Goal: Transaction & Acquisition: Obtain resource

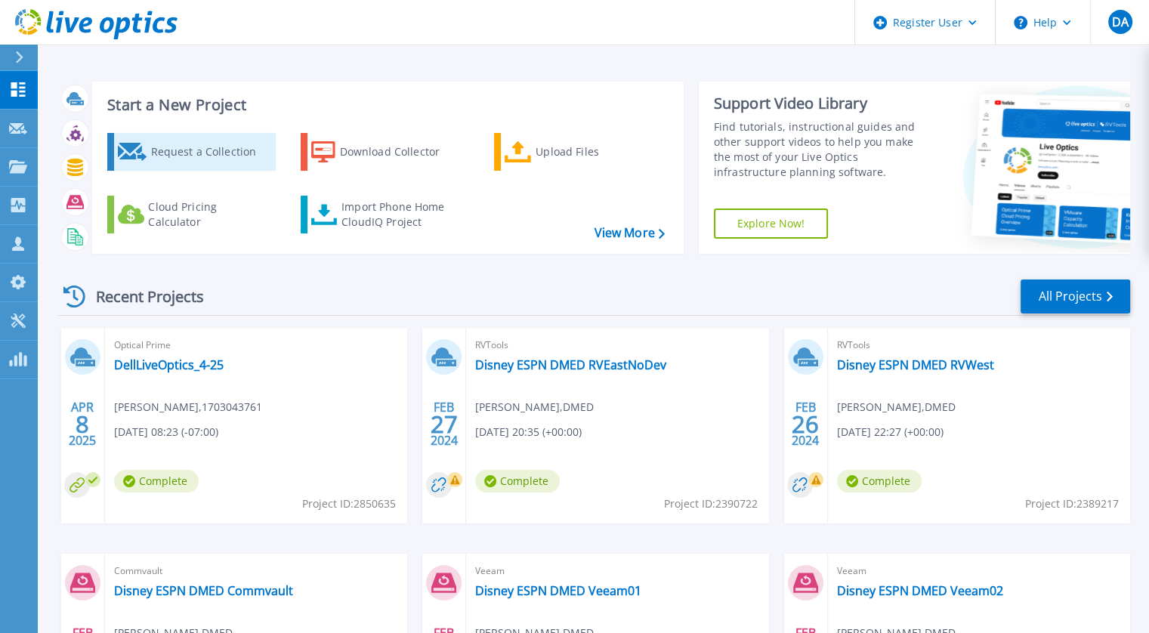
click at [225, 153] on div "Request a Collection" at bounding box center [210, 152] width 121 height 30
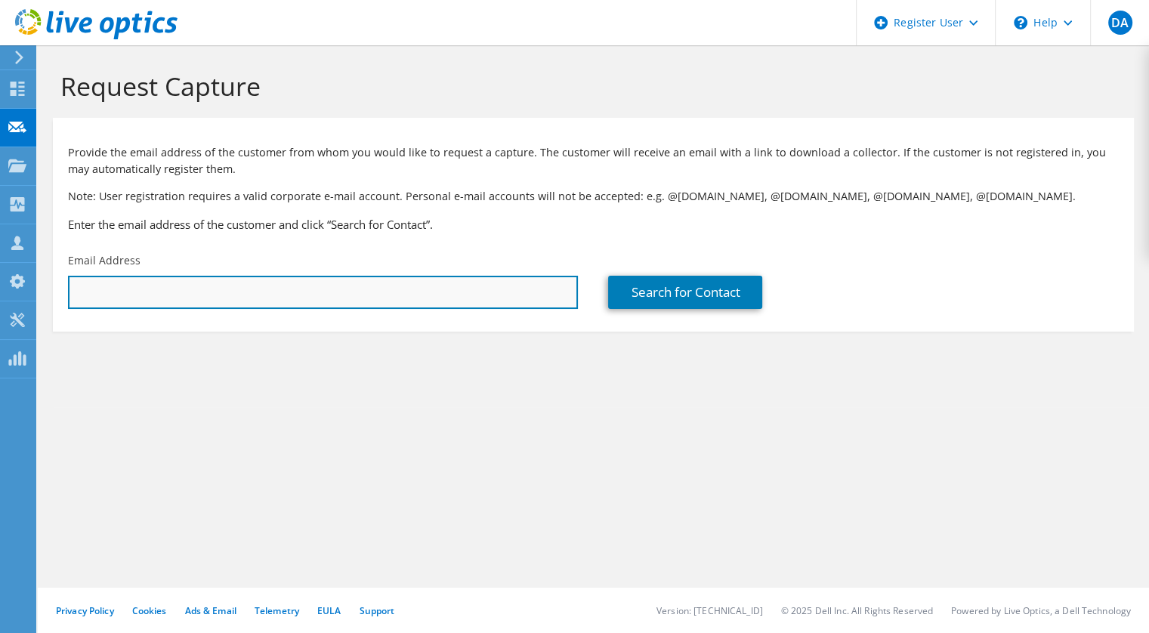
click at [413, 298] on input "text" at bounding box center [323, 292] width 510 height 33
paste input "heng.ung@staterbros.com"
type input "heng.ung@staterbros.com"
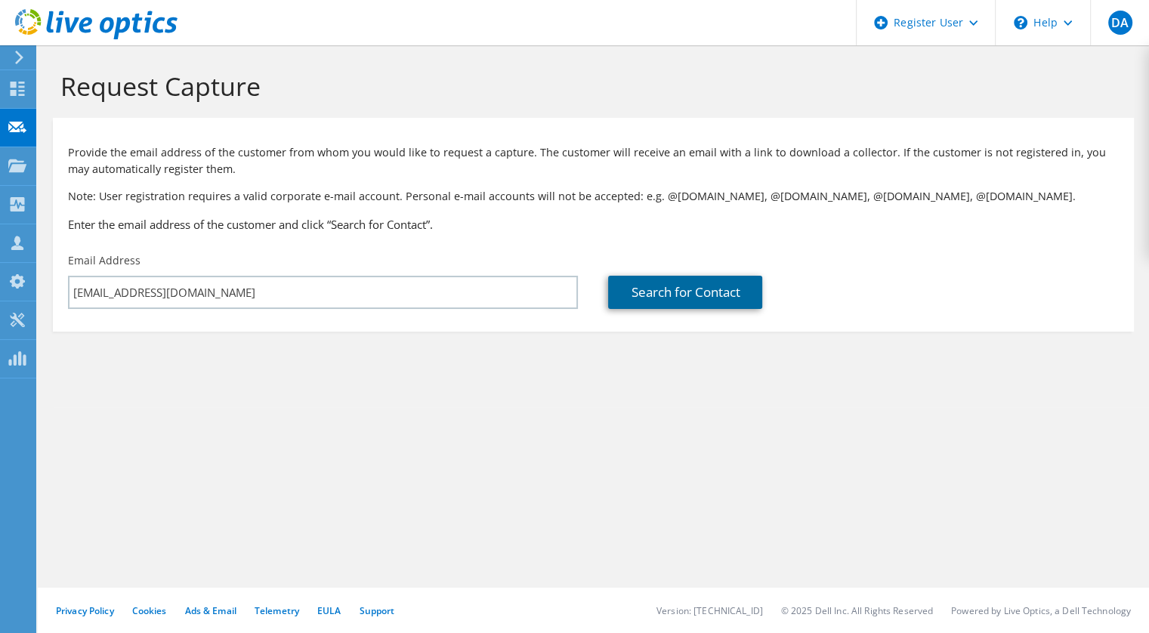
click at [666, 307] on link "Search for Contact" at bounding box center [685, 292] width 154 height 33
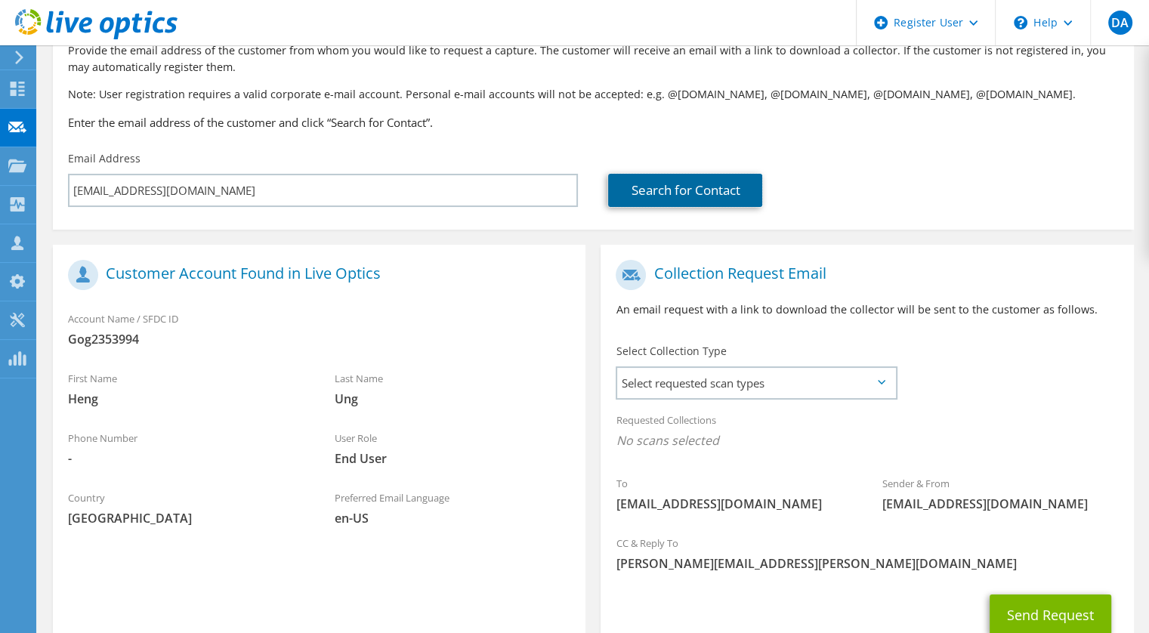
scroll to position [210, 0]
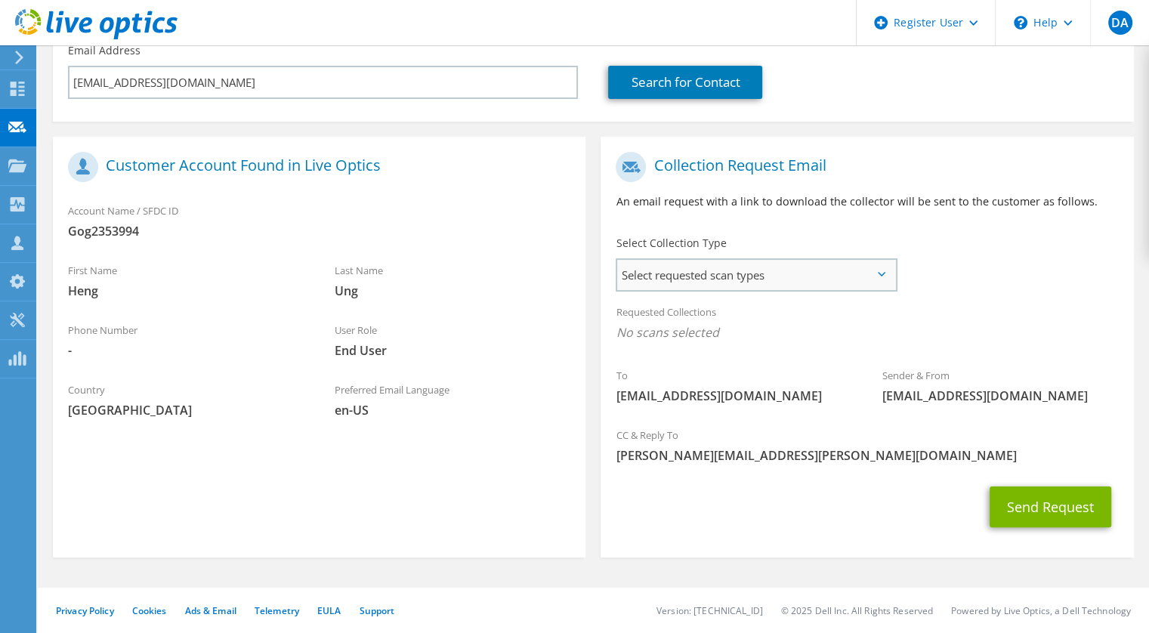
click at [697, 288] on span "Select requested scan types" at bounding box center [756, 275] width 278 height 30
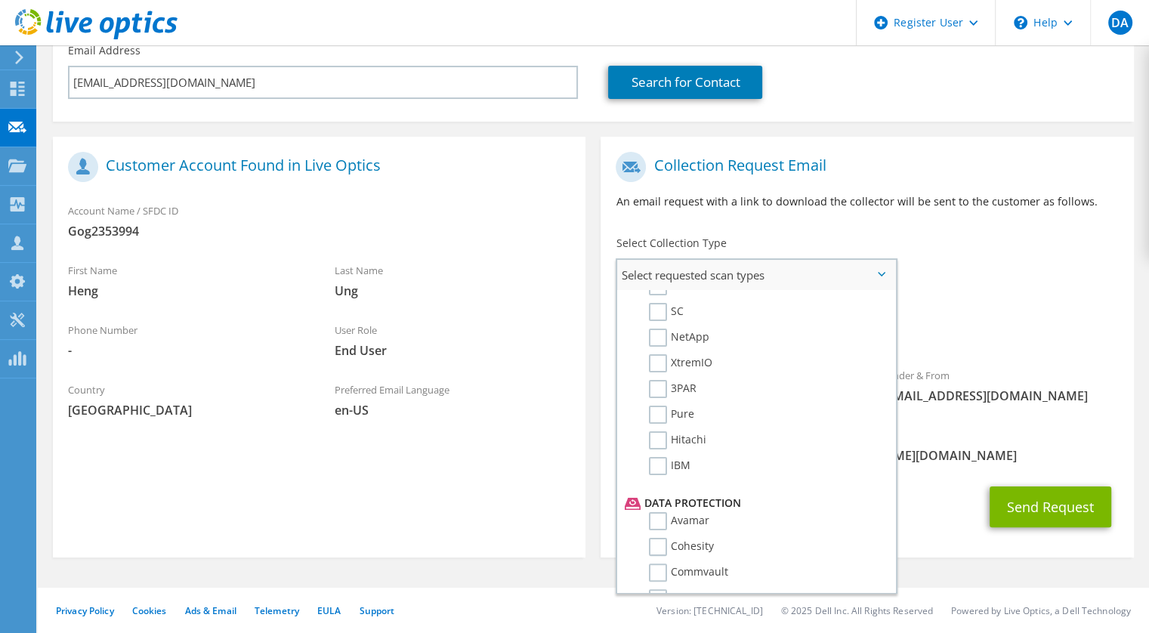
scroll to position [647, 0]
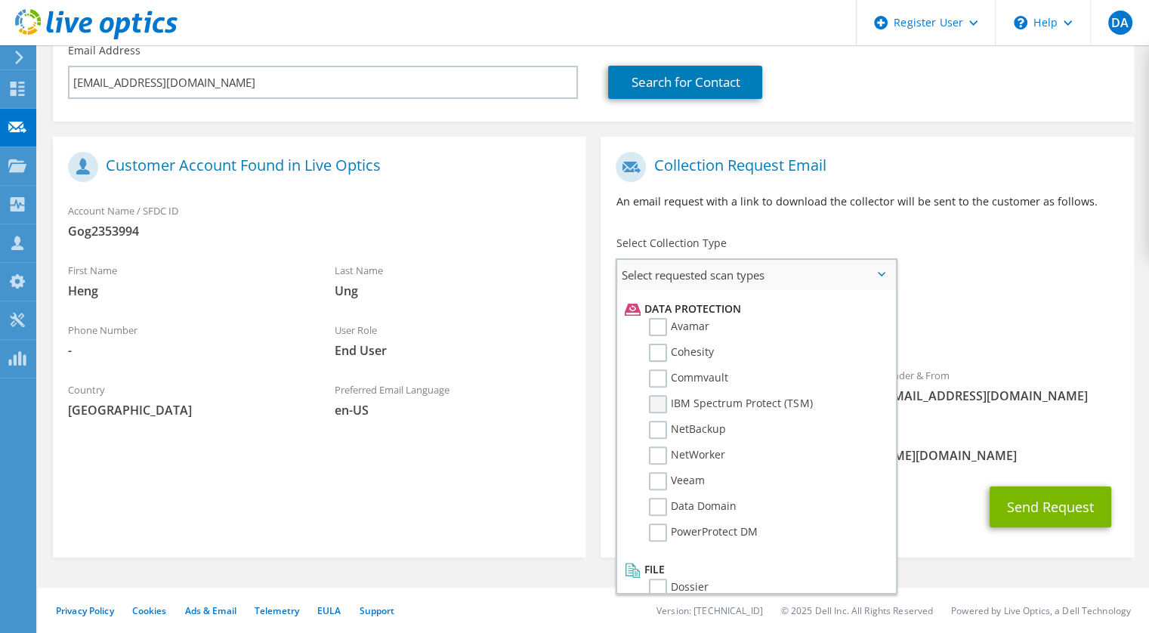
click at [658, 395] on label "IBM Spectrum Protect (TSM)" at bounding box center [730, 404] width 163 height 18
click at [0, 0] on input "IBM Spectrum Protect (TSM)" at bounding box center [0, 0] width 0 height 0
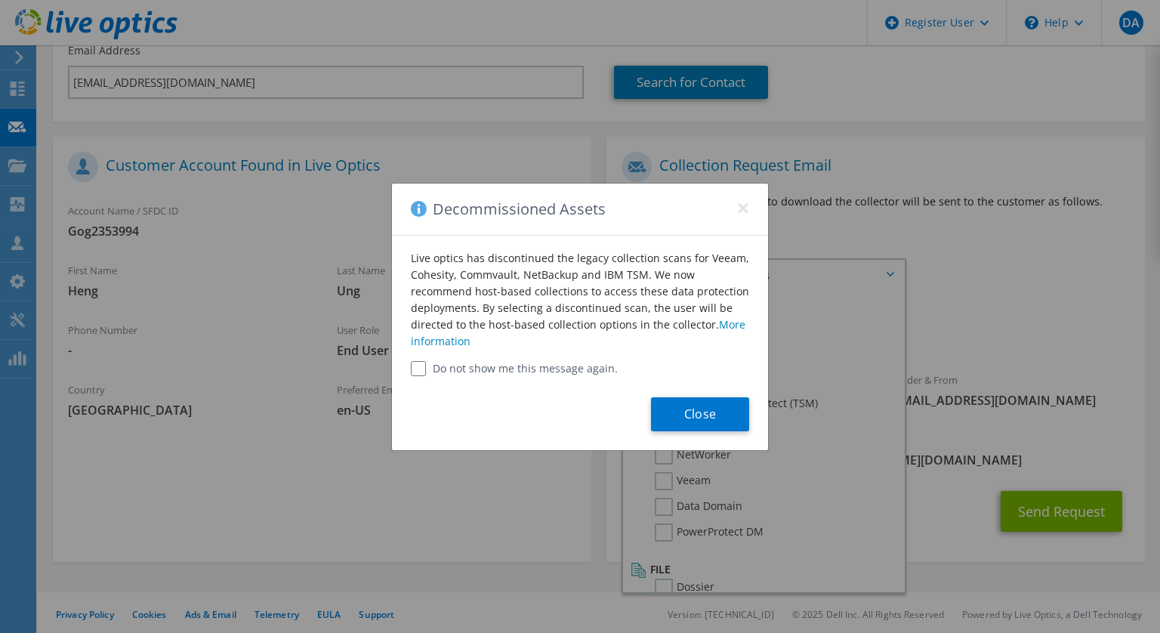
click at [565, 373] on label "Do not show me this message again." at bounding box center [580, 368] width 338 height 15
click at [520, 365] on label "Do not show me this message again." at bounding box center [580, 368] width 338 height 15
click at [415, 371] on input "Do not show me this message again." at bounding box center [418, 368] width 15 height 15
checkbox input "true"
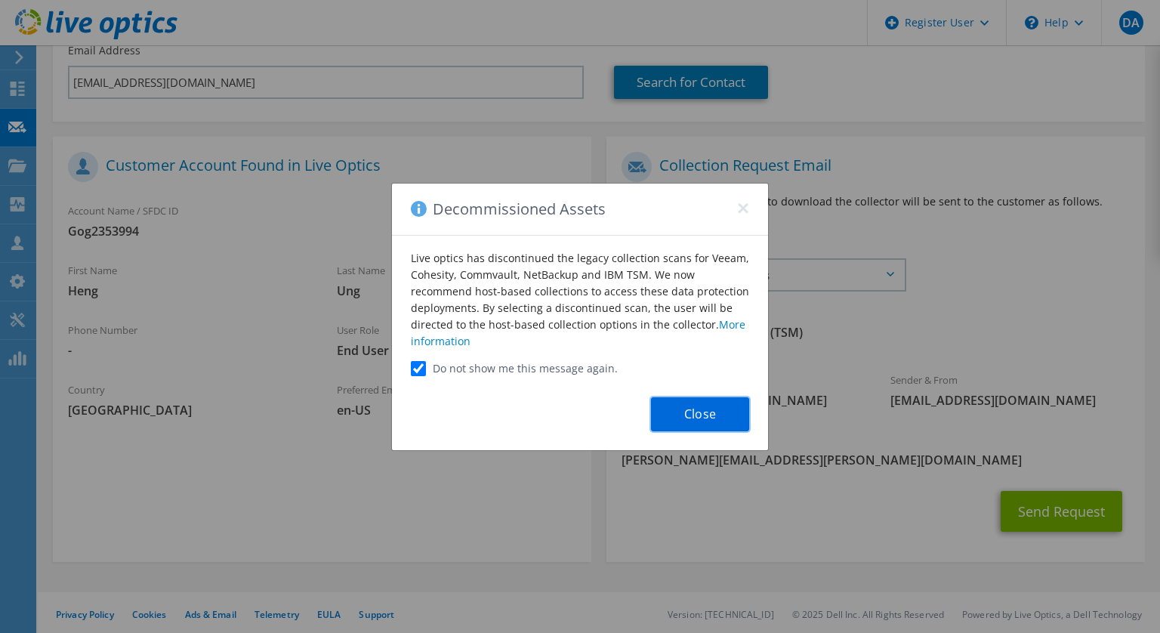
click at [708, 415] on button "Close" at bounding box center [700, 414] width 98 height 34
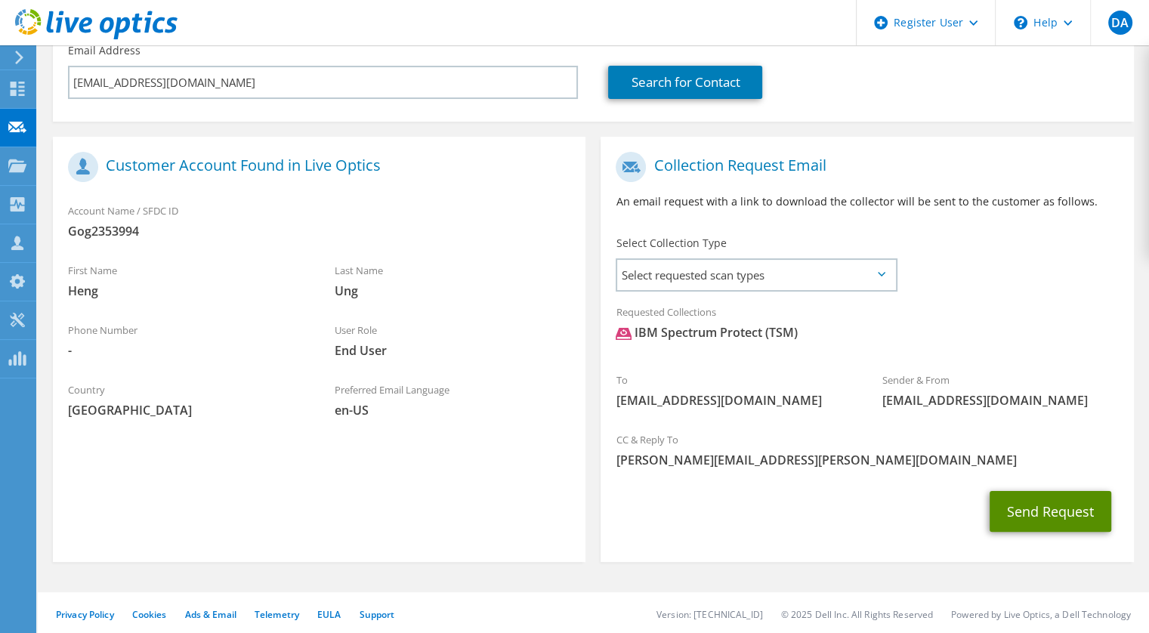
click at [1032, 514] on button "Send Request" at bounding box center [1050, 511] width 122 height 41
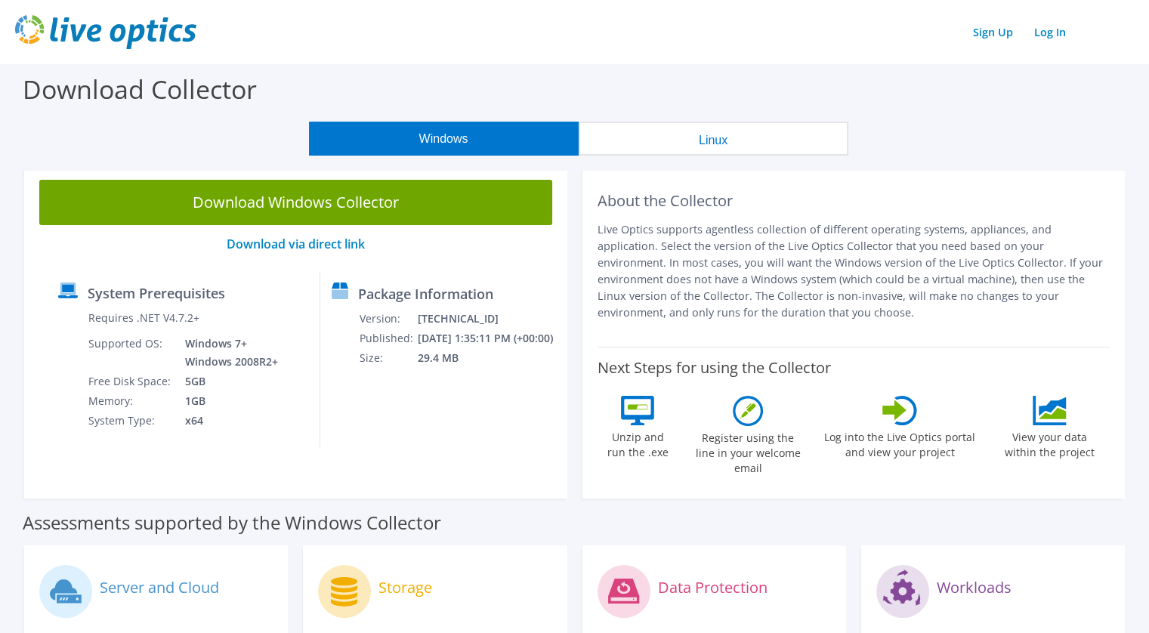
click at [649, 151] on button "Linux" at bounding box center [714, 139] width 270 height 34
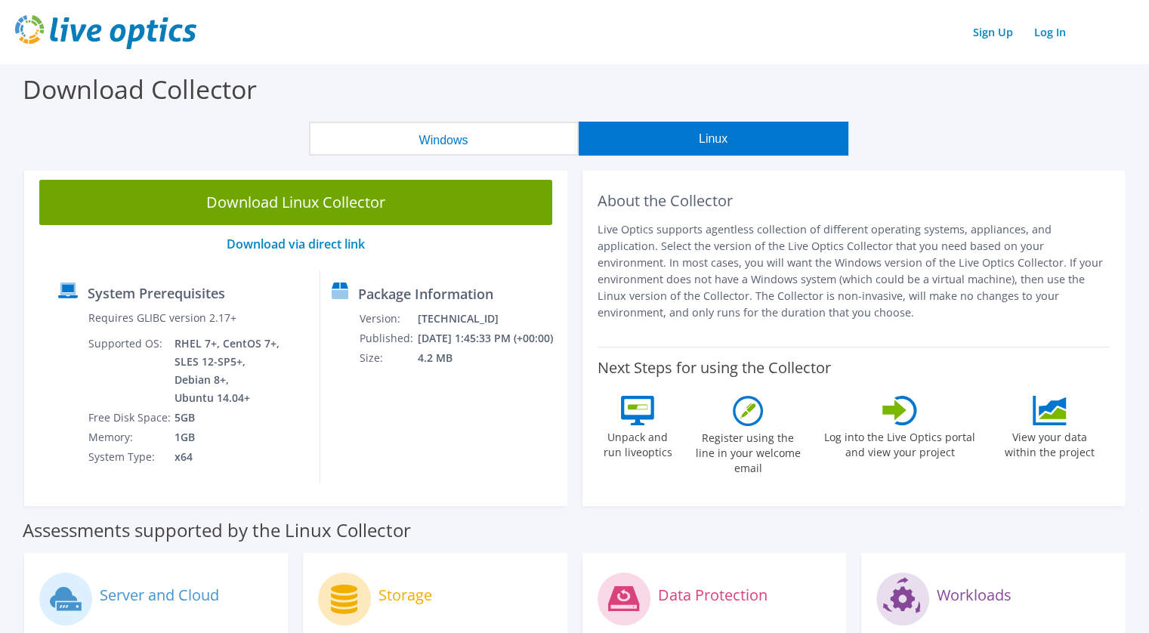
click at [509, 131] on button "Windows" at bounding box center [444, 139] width 270 height 34
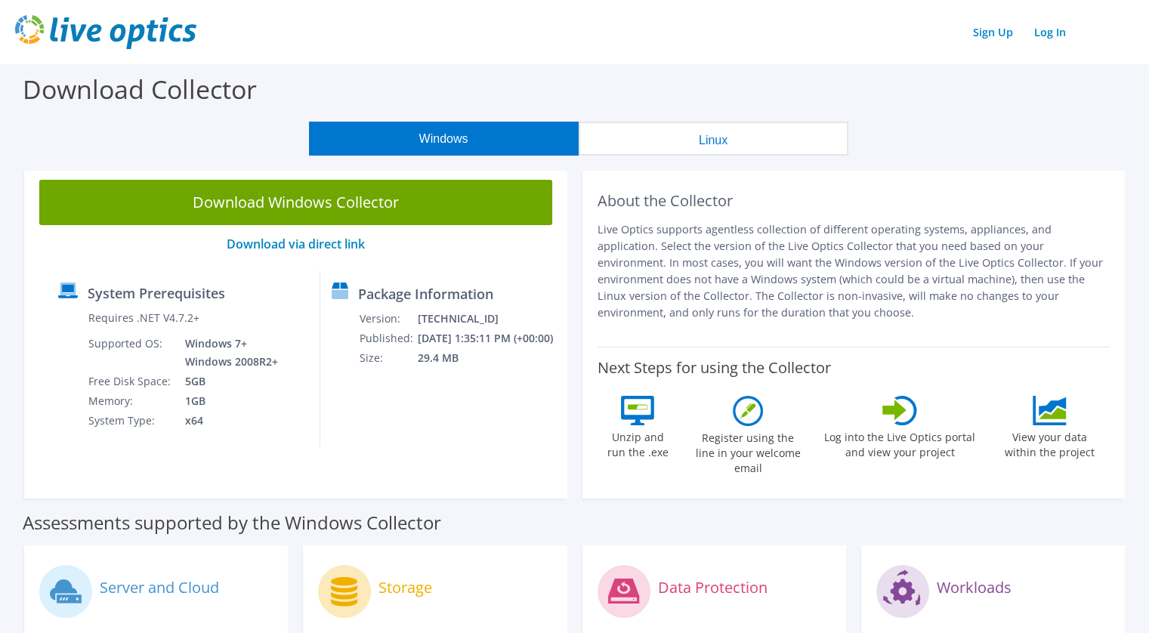
click at [631, 132] on button "Linux" at bounding box center [714, 139] width 270 height 34
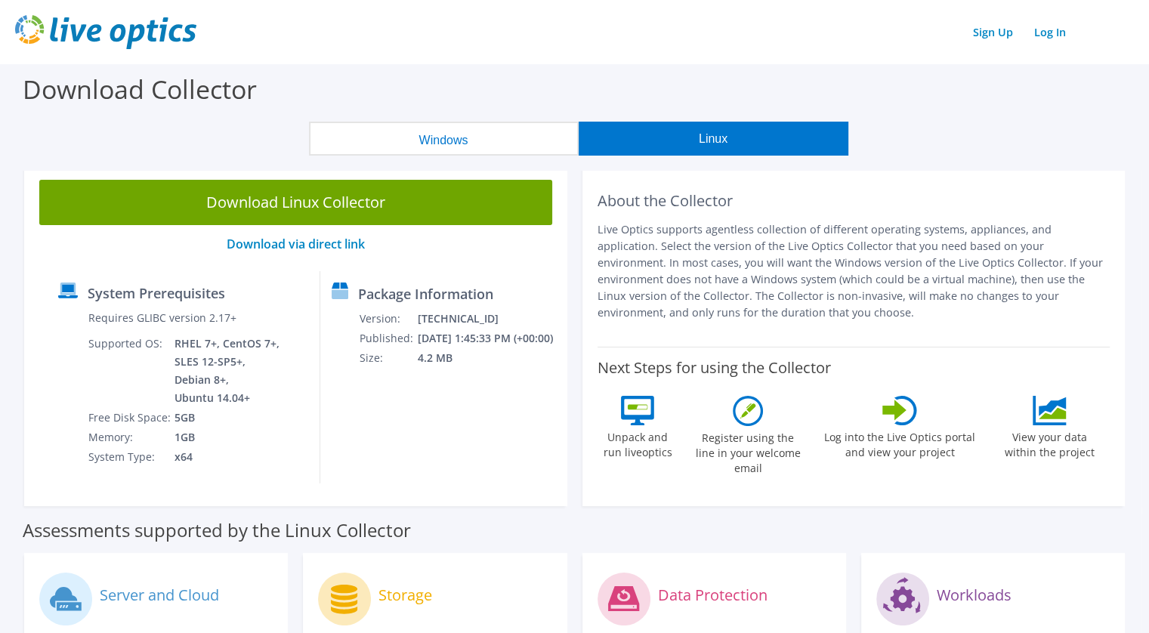
click at [452, 141] on button "Windows" at bounding box center [444, 139] width 270 height 34
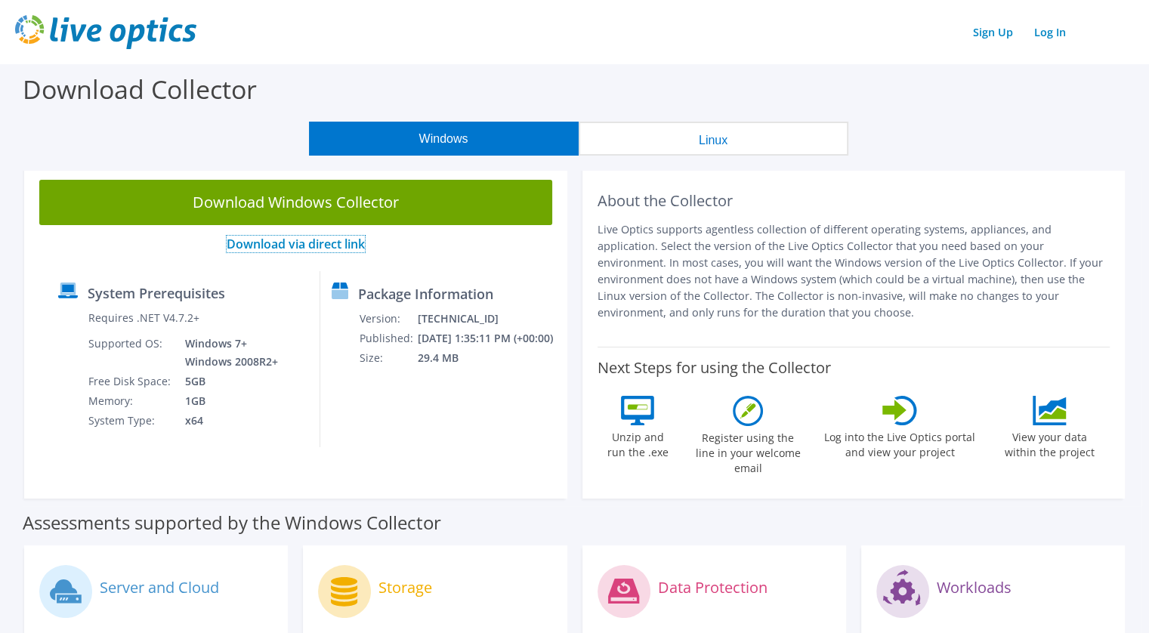
drag, startPoint x: 452, startPoint y: 141, endPoint x: 295, endPoint y: 243, distance: 187.3
click at [295, 243] on link "Download via direct link" at bounding box center [296, 244] width 138 height 17
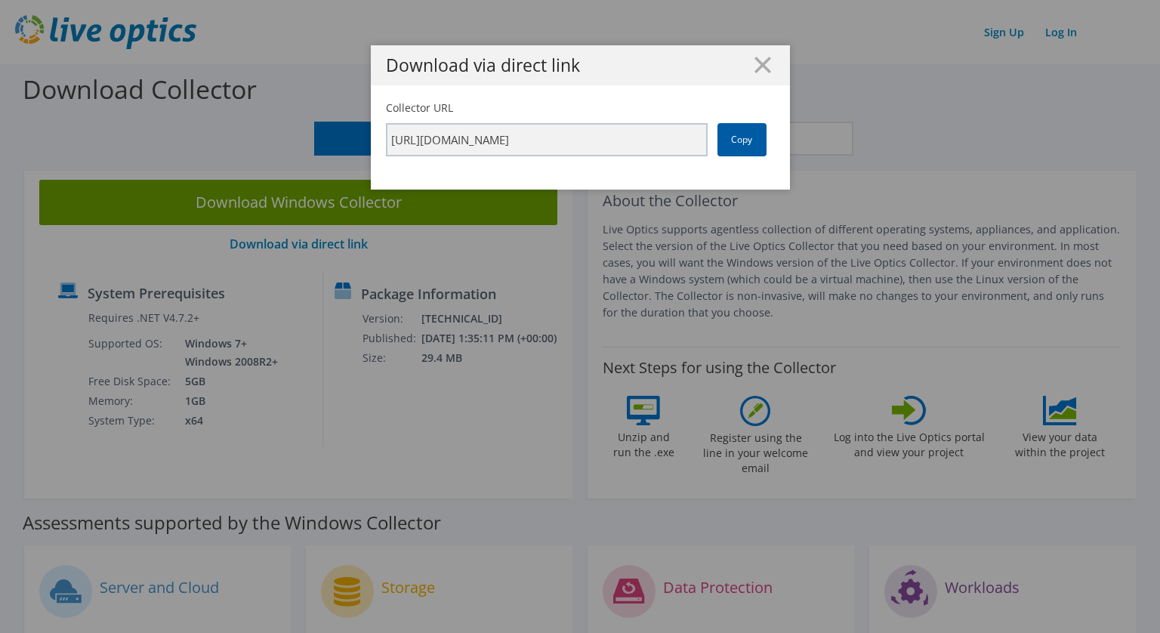
click at [740, 137] on link "Copy" at bounding box center [742, 139] width 49 height 33
click at [747, 57] on h1 "Download via direct link" at bounding box center [580, 65] width 389 height 17
click at [755, 70] on line at bounding box center [762, 64] width 15 height 15
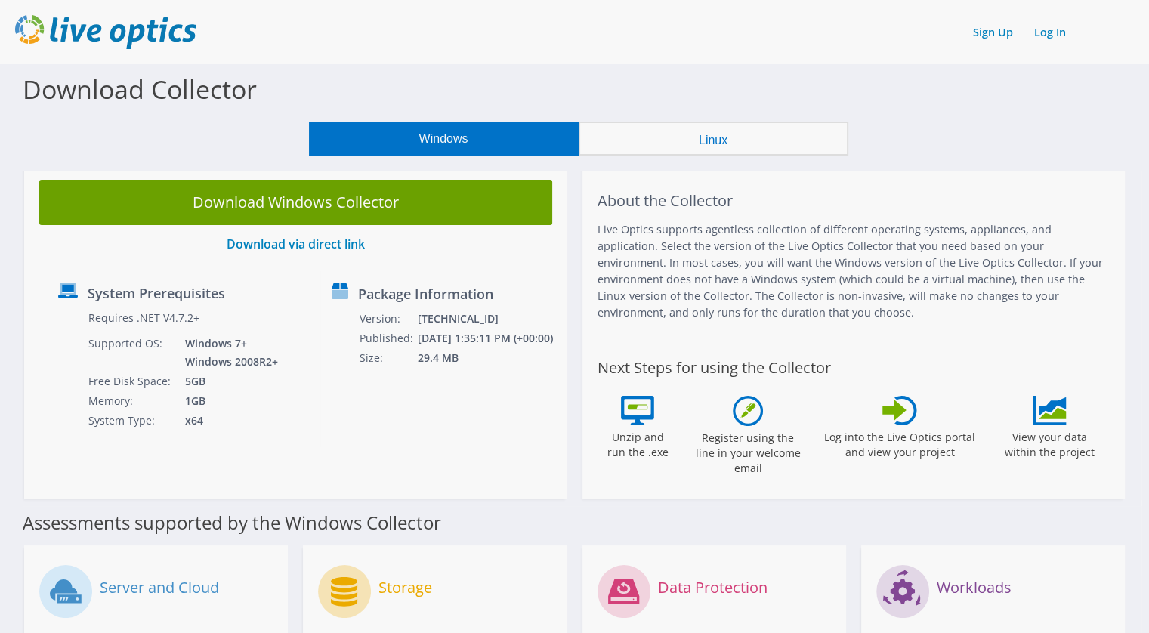
click at [707, 132] on body "Sign Up Log In Download Collector Windows Linux Download Windows Collector Down…" at bounding box center [574, 316] width 1149 height 633
click at [706, 138] on button "Linux" at bounding box center [714, 139] width 270 height 34
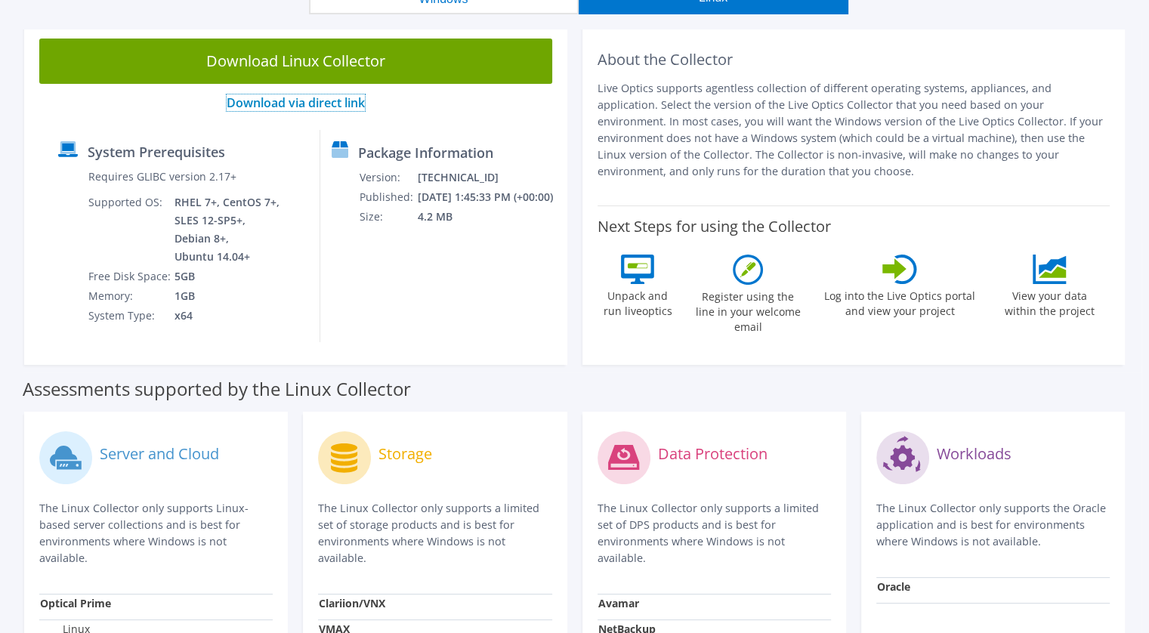
scroll to position [151, 0]
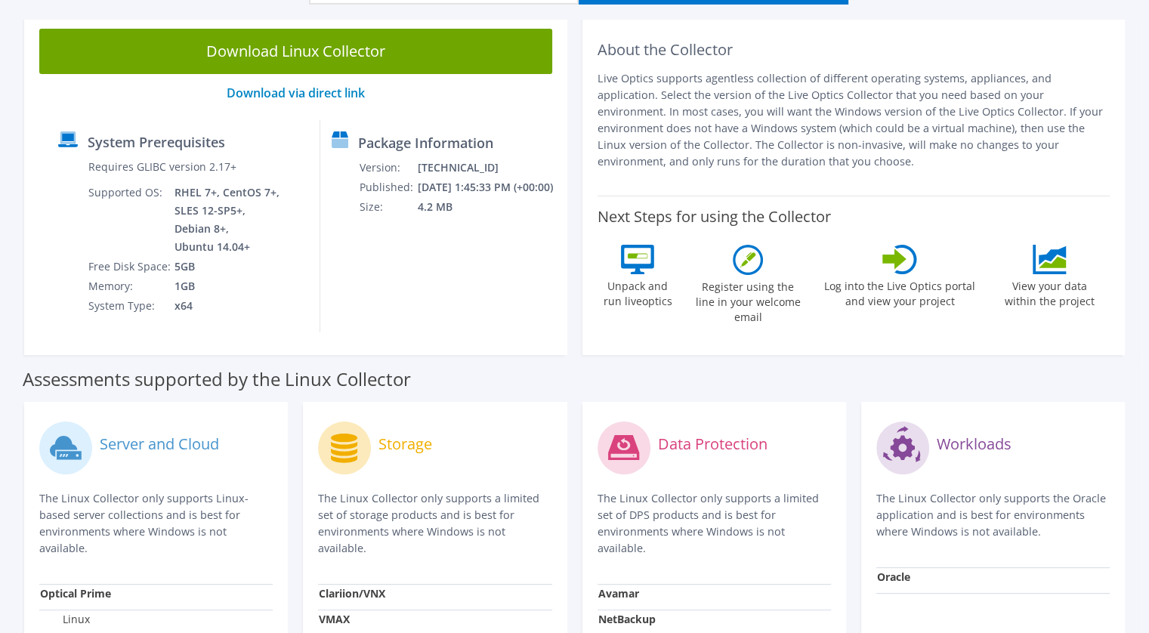
drag, startPoint x: 751, startPoint y: 159, endPoint x: 592, endPoint y: 75, distance: 180.4
click at [591, 73] on div "About the Collector Live Optics supports agentless collection of different oper…" at bounding box center [853, 184] width 543 height 341
click at [571, 282] on div "Download Linux Collector Download via direct link System Prerequisites Requires…" at bounding box center [296, 184] width 558 height 341
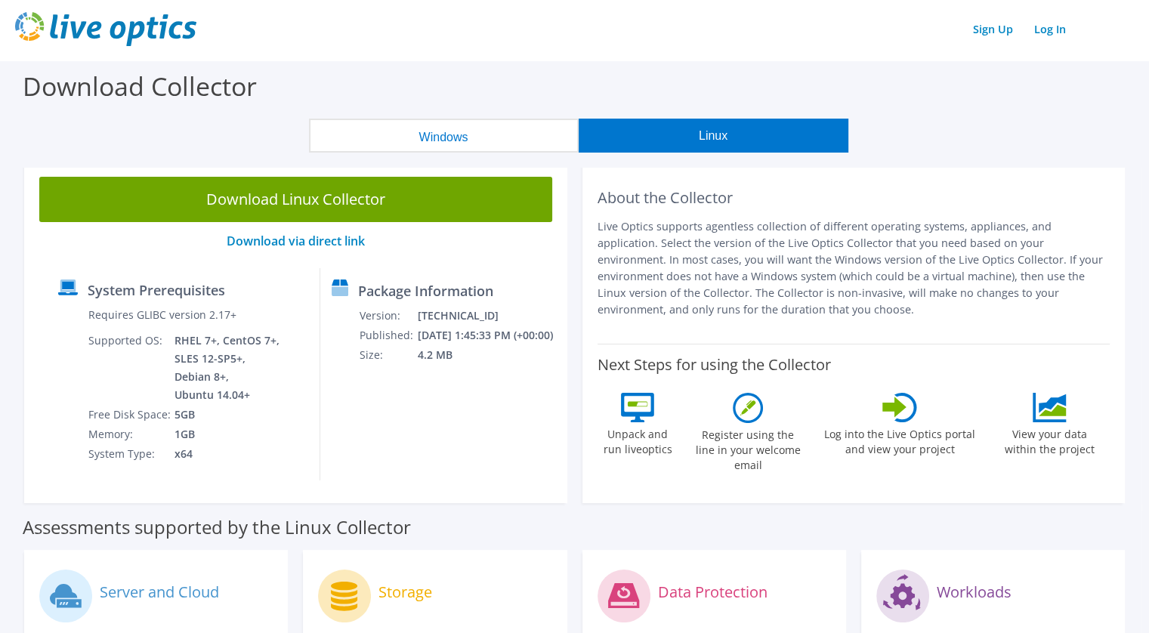
scroll to position [0, 0]
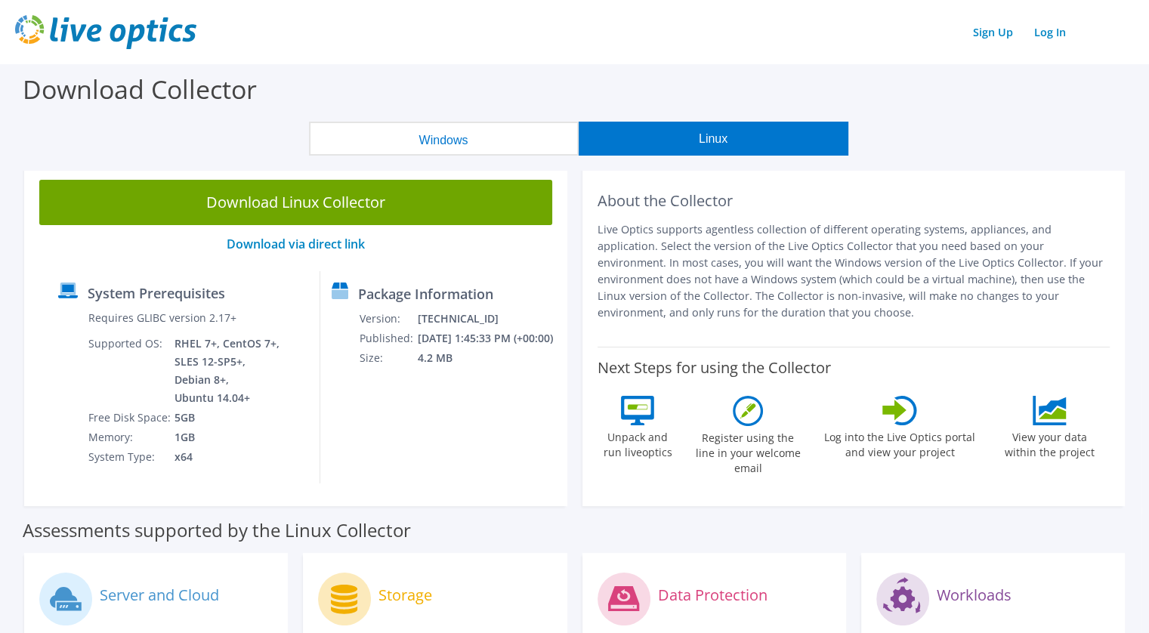
click at [461, 129] on button "Windows" at bounding box center [444, 139] width 270 height 34
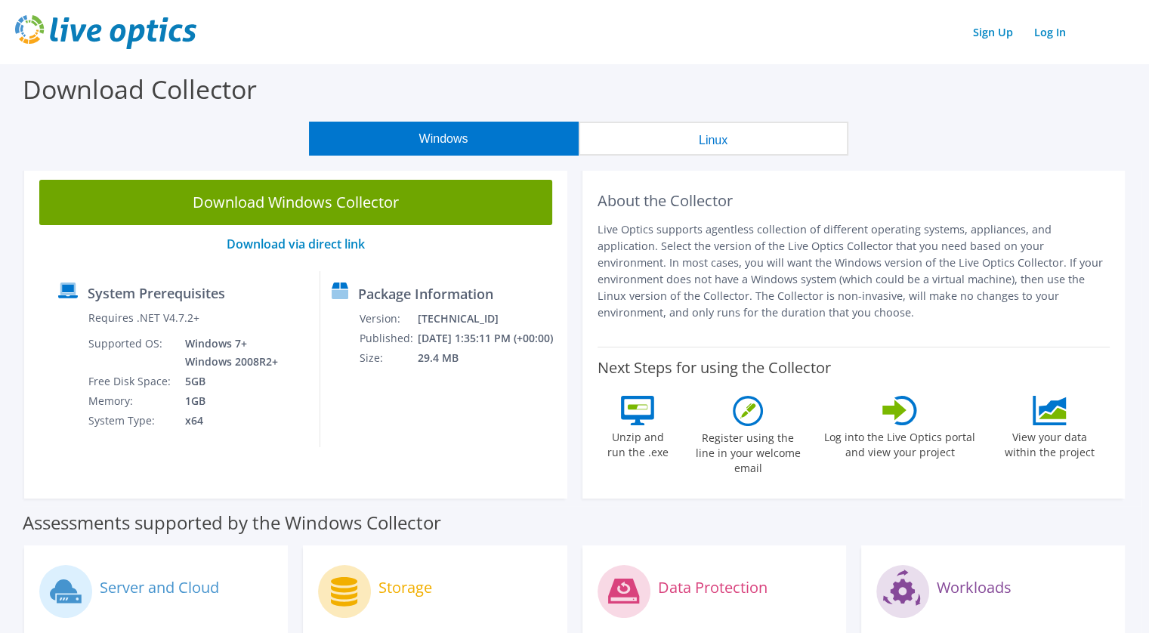
click at [572, 316] on div "Download Windows Collector Download via direct link System Prerequisites Requir…" at bounding box center [296, 332] width 558 height 334
click at [731, 150] on button "Linux" at bounding box center [714, 139] width 270 height 34
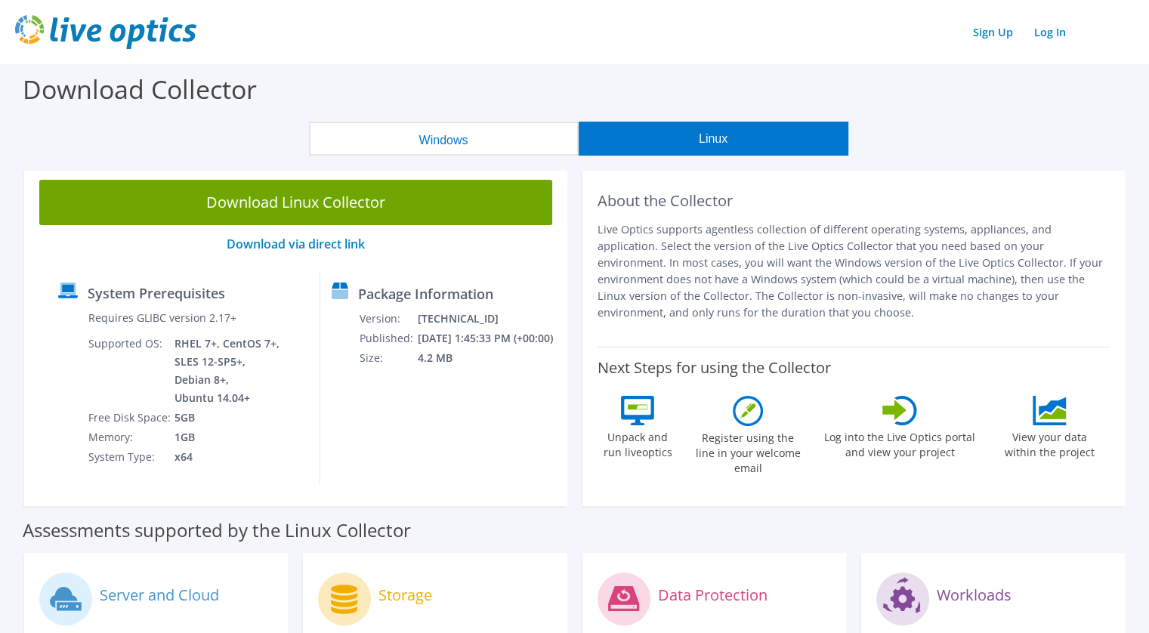
click at [535, 144] on button "Windows" at bounding box center [444, 139] width 270 height 34
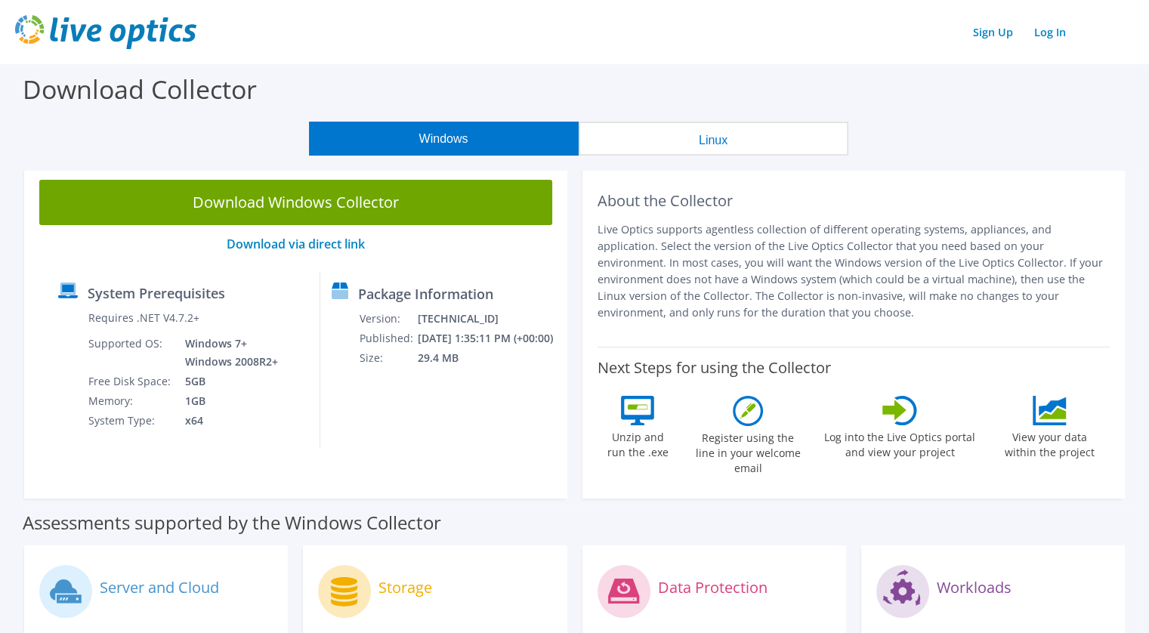
click at [707, 135] on button "Linux" at bounding box center [714, 139] width 270 height 34
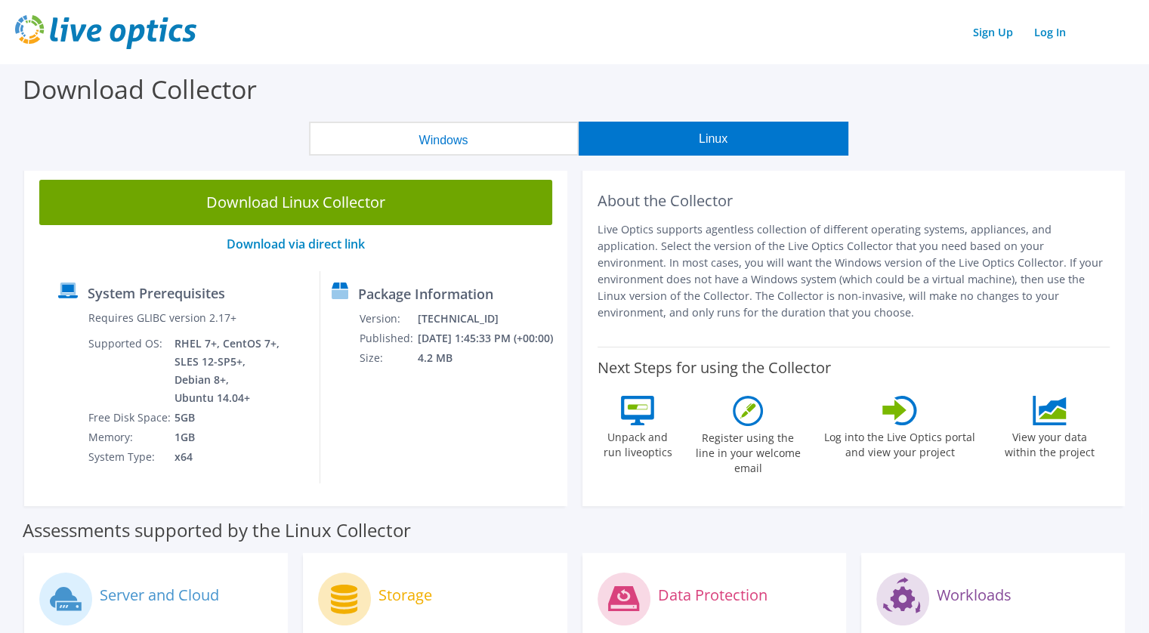
click at [510, 133] on button "Windows" at bounding box center [444, 139] width 270 height 34
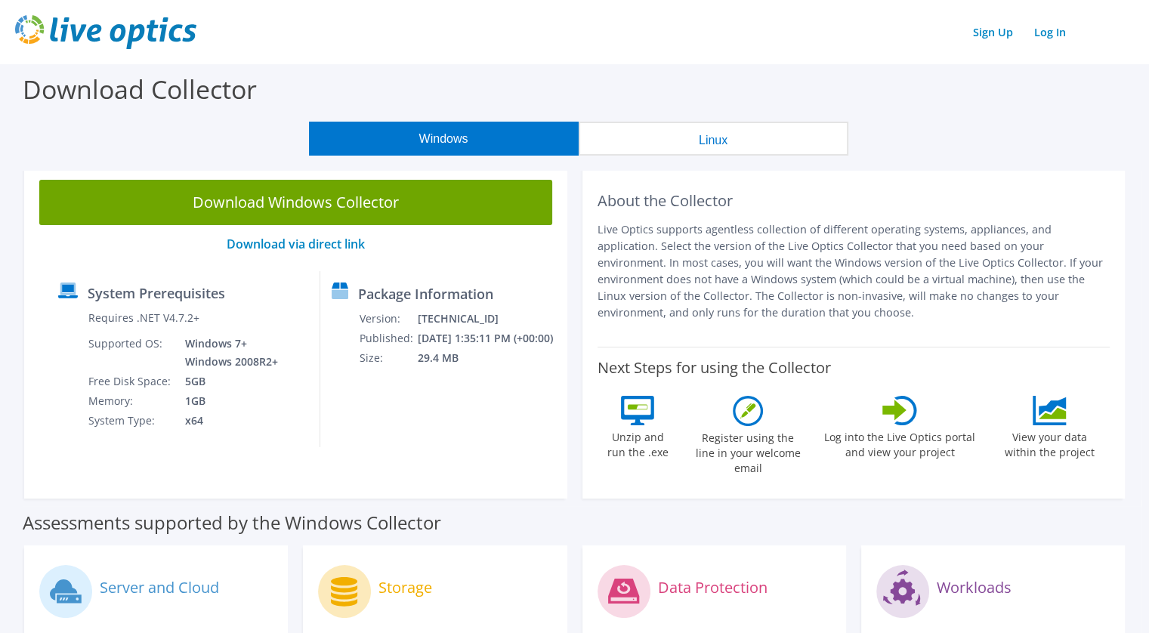
click at [674, 138] on button "Linux" at bounding box center [714, 139] width 270 height 34
